Goal: Task Accomplishment & Management: Manage account settings

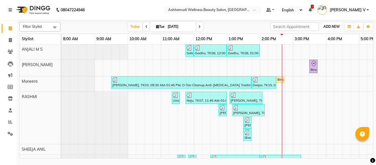
click at [333, 28] on span "ADD NEW" at bounding box center [332, 27] width 16 height 4
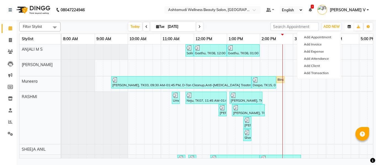
click at [351, 28] on icon "button" at bounding box center [349, 26] width 3 height 3
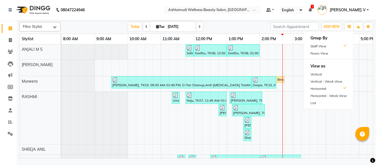
click at [245, 31] on div "Filter Stylist Select All ANJALI M S KOTTIYAM ASHTAMUDI Muneera [PERSON_NAME] […" at bounding box center [196, 26] width 354 height 9
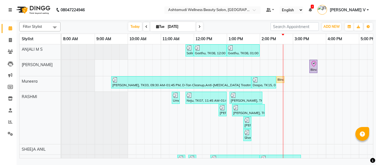
click at [12, 12] on link at bounding box center [12, 9] width 6 height 15
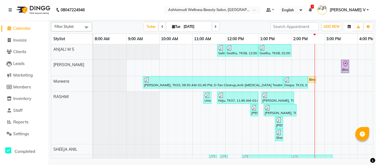
click at [352, 28] on button "button" at bounding box center [349, 27] width 9 height 8
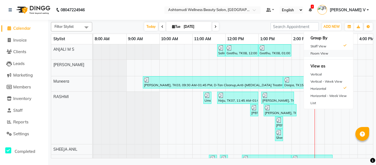
click at [327, 54] on div "Room View" at bounding box center [328, 53] width 49 height 7
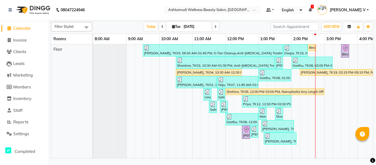
click at [349, 29] on button "button" at bounding box center [349, 27] width 9 height 8
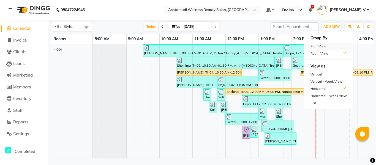
click at [331, 44] on div "Staff View" at bounding box center [328, 46] width 49 height 7
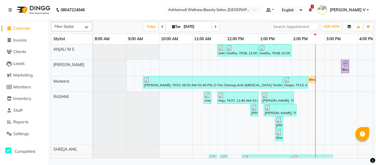
click at [348, 27] on button "button" at bounding box center [349, 27] width 9 height 8
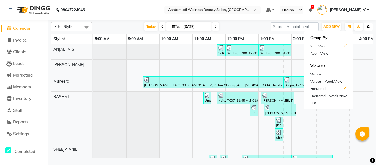
click at [368, 27] on icon "button" at bounding box center [368, 26] width 3 height 3
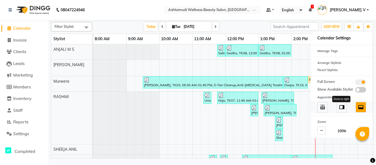
click at [344, 108] on img at bounding box center [342, 107] width 6 height 6
click at [325, 110] on img at bounding box center [323, 107] width 6 height 6
click at [342, 107] on img at bounding box center [342, 107] width 6 height 6
click at [362, 107] on img at bounding box center [361, 107] width 6 height 6
click at [302, 18] on nav "08047224946 Select Location × Ashtamudi Wellness Beauty Salon, Kottiyam Default…" at bounding box center [188, 10] width 376 height 20
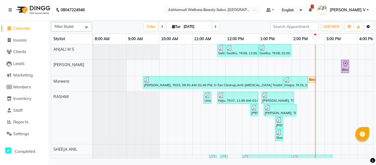
click at [367, 28] on icon "button" at bounding box center [368, 26] width 3 height 3
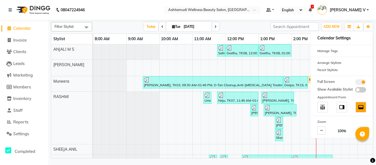
click at [239, 28] on div "[DATE] [DATE]" at bounding box center [181, 27] width 173 height 8
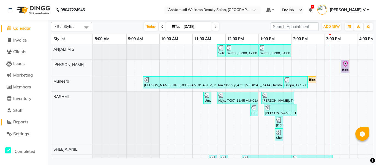
click at [23, 121] on span "Reports" at bounding box center [20, 121] width 15 height 5
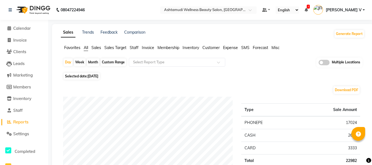
click at [327, 63] on span at bounding box center [324, 63] width 11 height 6
click at [319, 63] on input "checkbox" at bounding box center [319, 63] width 0 height 0
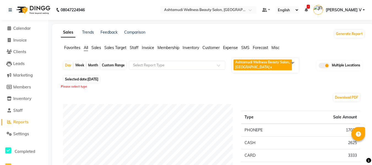
click at [270, 66] on span "Ashtamudi Wellness Beauty Salon, Kottiyam x" at bounding box center [263, 64] width 58 height 11
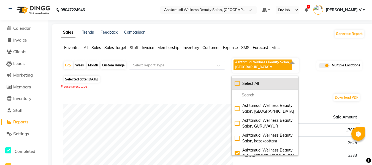
click at [258, 80] on li "Select All" at bounding box center [265, 84] width 66 height 12
checkbox input "true"
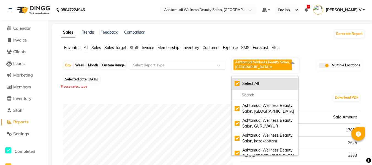
checkbox input "true"
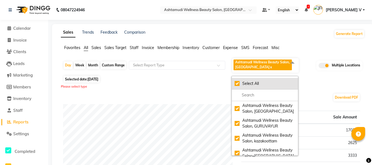
checkbox input "true"
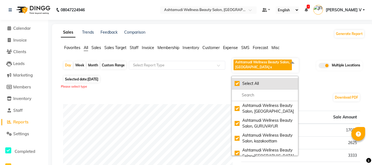
checkbox input "true"
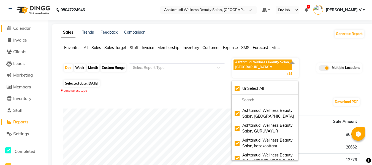
click at [26, 28] on span "Calendar" at bounding box center [22, 28] width 18 height 5
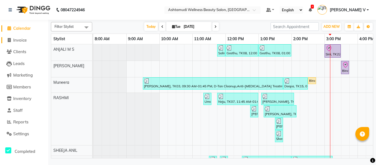
click at [21, 38] on span "Invoice" at bounding box center [19, 39] width 13 height 5
select select "4674"
select select "service"
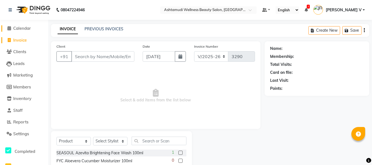
click at [23, 28] on span "Calendar" at bounding box center [22, 28] width 18 height 5
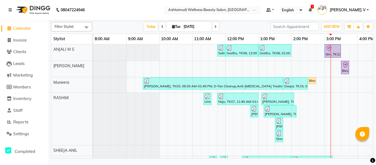
click at [220, 7] on div "× Ashtamudi Wellness Beauty Salon, [GEOGRAPHIC_DATA]" at bounding box center [209, 10] width 83 height 6
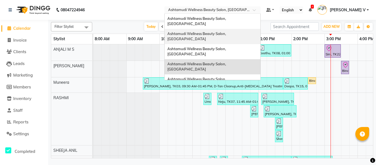
click at [227, 31] on span "Ashtamudi Wellness Beauty Salon, [GEOGRAPHIC_DATA]" at bounding box center [196, 36] width 59 height 10
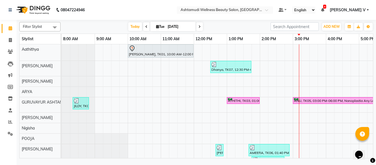
click at [364, 10] on span "[PERSON_NAME] V" at bounding box center [348, 10] width 36 height 6
click at [243, 17] on nav "08047224946 Select Location × Ashtamudi Wellness Beauty Salon, Guruvayur Defaul…" at bounding box center [188, 10] width 376 height 20
click at [10, 8] on icon at bounding box center [10, 10] width 3 height 4
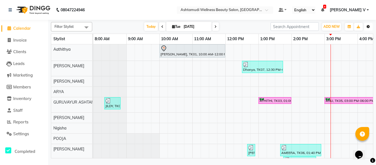
click at [371, 26] on button "Toggle Dropdown" at bounding box center [368, 27] width 9 height 8
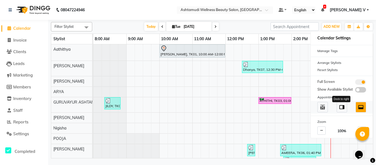
click at [342, 106] on img at bounding box center [342, 107] width 6 height 6
click at [325, 106] on img at bounding box center [323, 107] width 6 height 6
click at [359, 108] on img at bounding box center [361, 107] width 6 height 6
click at [367, 25] on button "Toggle Dropdown" at bounding box center [368, 27] width 9 height 8
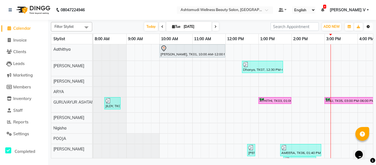
click at [367, 25] on button "Toggle Dropdown" at bounding box center [368, 27] width 9 height 8
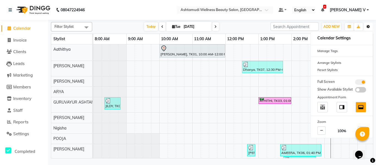
click at [367, 25] on button "Toggle Dropdown" at bounding box center [368, 27] width 9 height 8
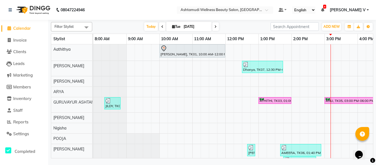
click at [124, 18] on nav "08047224946 Select Location × Ashtamudi Wellness Beauty Salon, Guruvayur Defaul…" at bounding box center [188, 10] width 376 height 20
click at [22, 111] on span "Staff" at bounding box center [17, 110] width 9 height 5
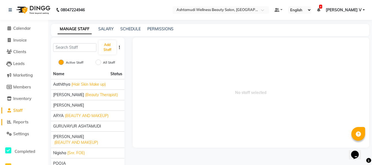
click at [28, 123] on span "Reports" at bounding box center [20, 121] width 15 height 5
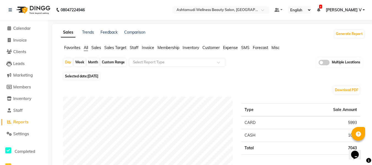
click at [326, 63] on span at bounding box center [324, 63] width 11 height 6
click at [319, 63] on input "checkbox" at bounding box center [319, 63] width 0 height 0
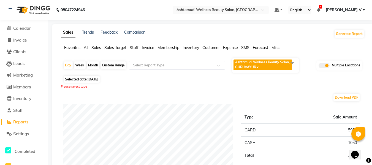
click at [259, 67] on span "Ashtamudi Wellness Beauty Salon, GURUVAYUR" at bounding box center [262, 64] width 55 height 9
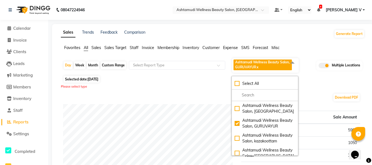
click at [253, 81] on div "Select All" at bounding box center [265, 84] width 61 height 6
checkbox input "true"
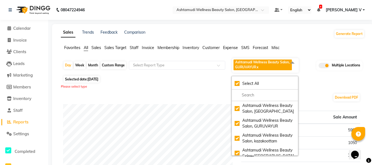
checkbox input "true"
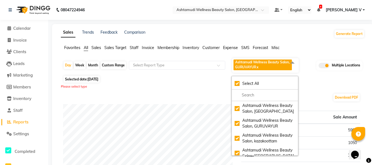
checkbox input "true"
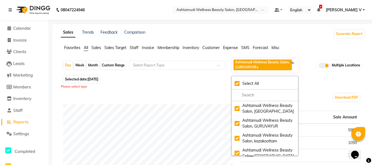
checkbox input "true"
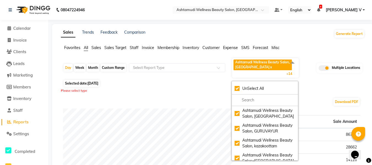
click at [31, 25] on li "Calendar" at bounding box center [24, 29] width 48 height 12
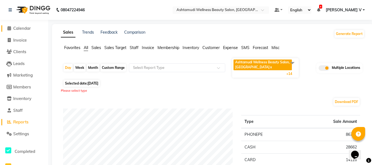
click at [30, 26] on span "Calendar" at bounding box center [22, 28] width 18 height 5
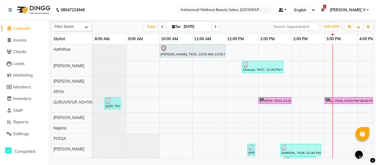
click at [287, 12] on link at bounding box center [283, 10] width 8 height 6
click at [308, 25] on link "My Panel" at bounding box center [301, 27] width 44 height 8
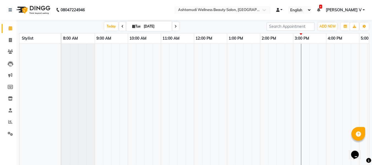
click at [279, 10] on span at bounding box center [277, 10] width 3 height 4
click at [287, 18] on icon at bounding box center [285, 20] width 4 height 4
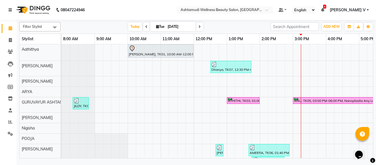
click at [10, 9] on icon at bounding box center [10, 10] width 3 height 4
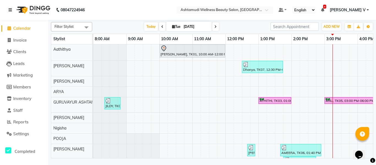
click at [10, 9] on icon at bounding box center [10, 10] width 3 height 4
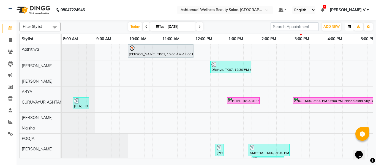
click at [352, 26] on button "button" at bounding box center [349, 27] width 9 height 8
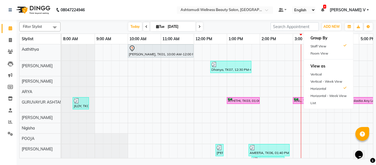
click at [363, 11] on span "[PERSON_NAME] V" at bounding box center [348, 10] width 36 height 6
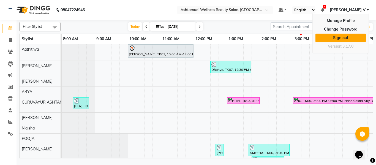
click at [353, 36] on link "Sign out" at bounding box center [341, 38] width 50 height 9
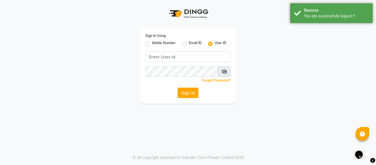
click at [152, 44] on label "Mobile Number" at bounding box center [164, 43] width 24 height 7
click at [152, 44] on input "Mobile Number" at bounding box center [154, 42] width 4 height 4
radio input "true"
radio input "false"
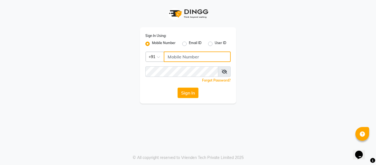
click at [187, 57] on input "Username" at bounding box center [197, 56] width 67 height 10
type input "9778691079"
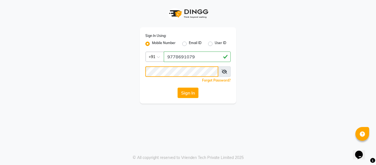
click at [178, 88] on button "Sign In" at bounding box center [188, 93] width 21 height 10
